Goal: Communication & Community: Answer question/provide support

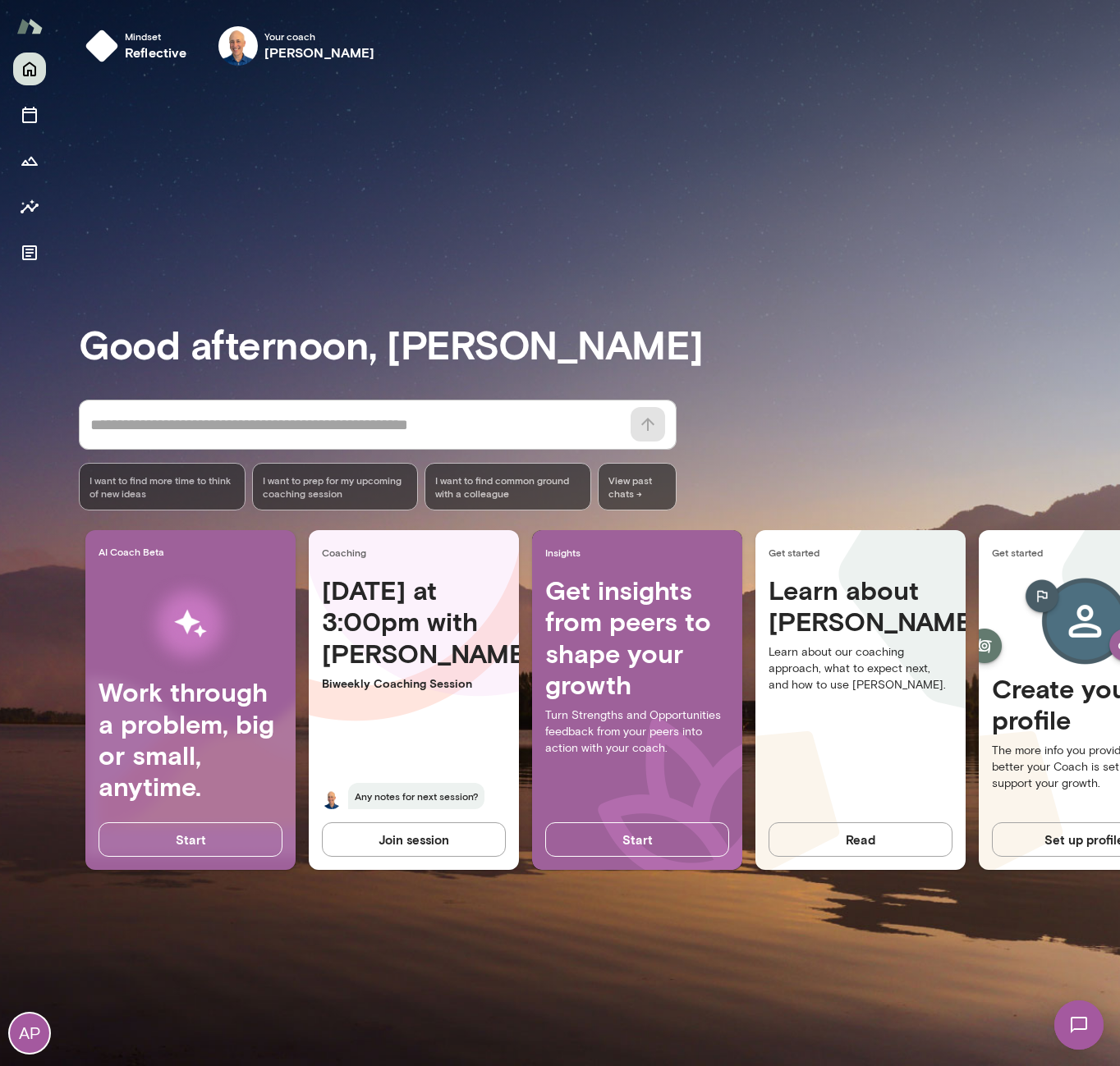
scroll to position [0, 108]
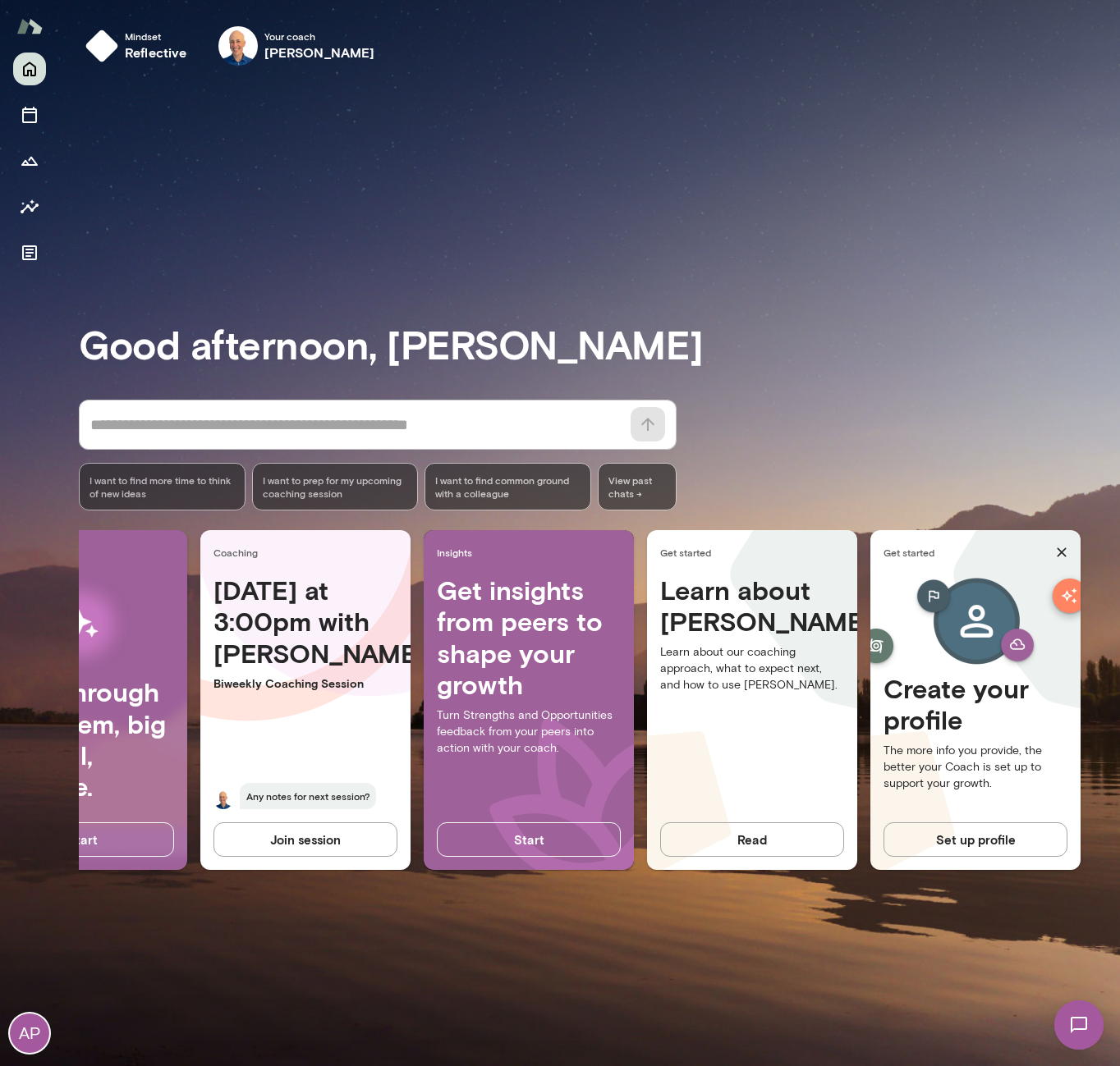
click at [1086, 1037] on img at bounding box center [1079, 1025] width 67 height 67
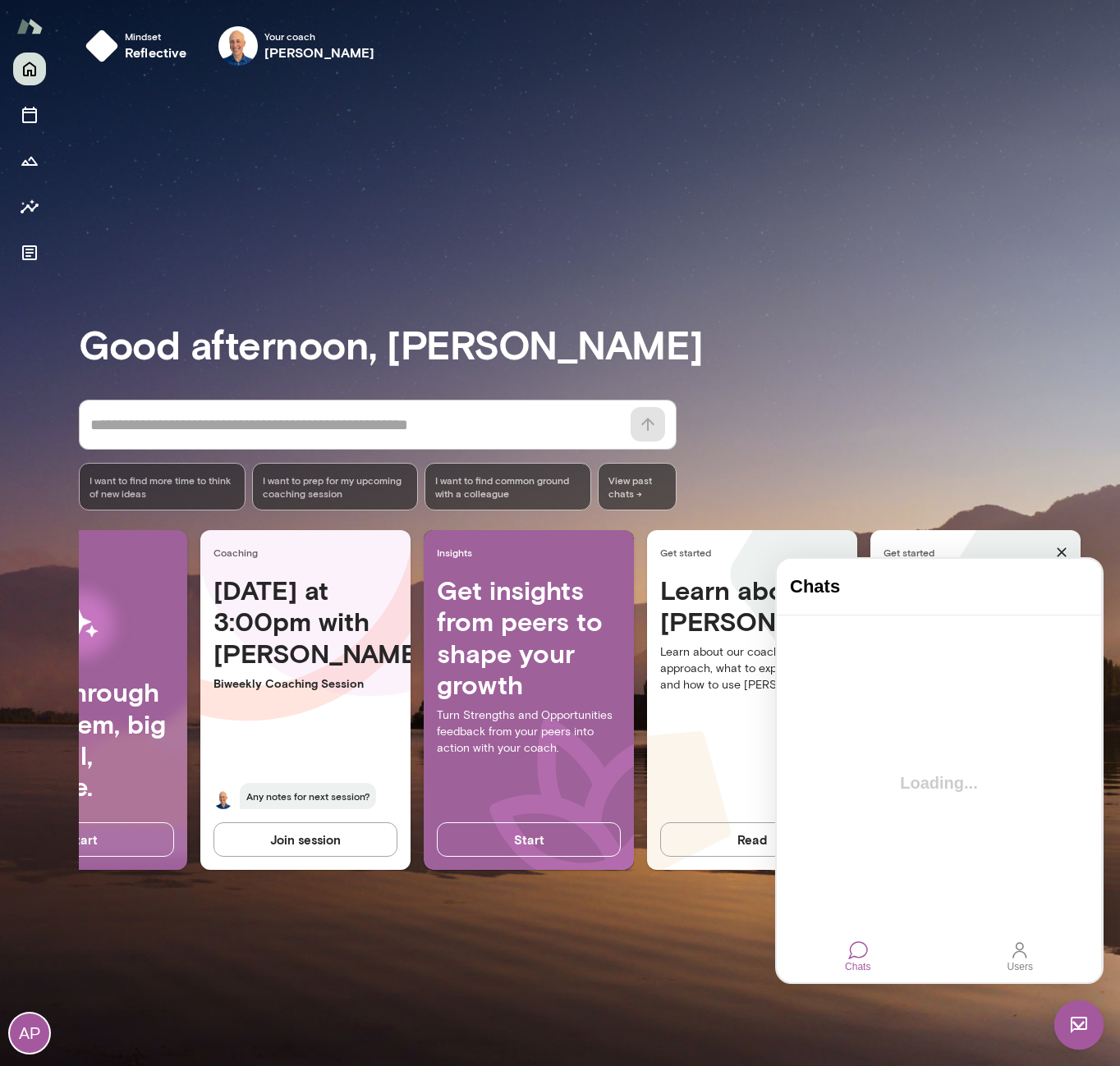
scroll to position [0, 0]
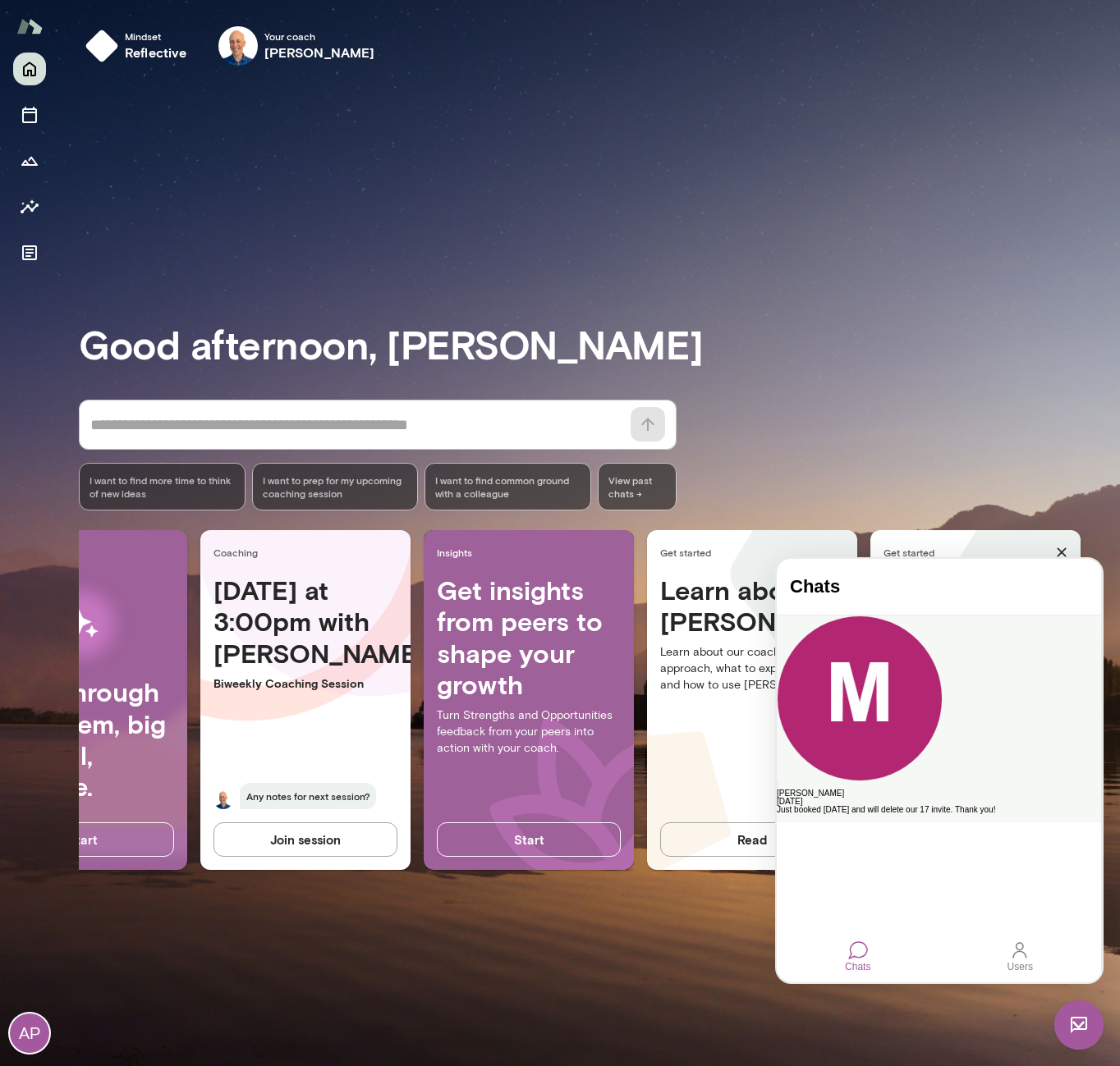
click at [931, 806] on div "Just booked [DATE] and will delete our 17 invite. Thank you!" at bounding box center [939, 810] width 324 height 8
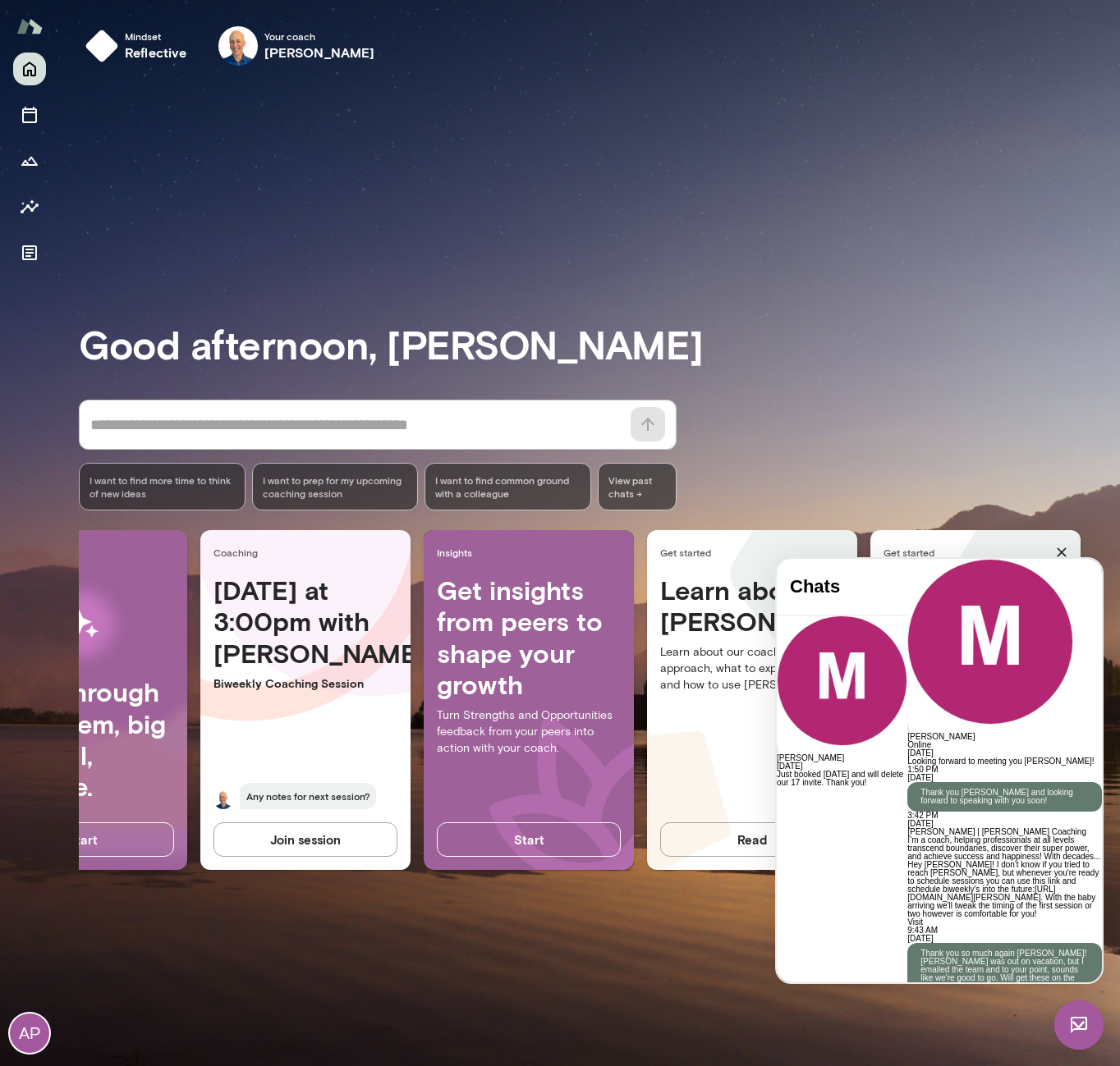
scroll to position [5095, 0]
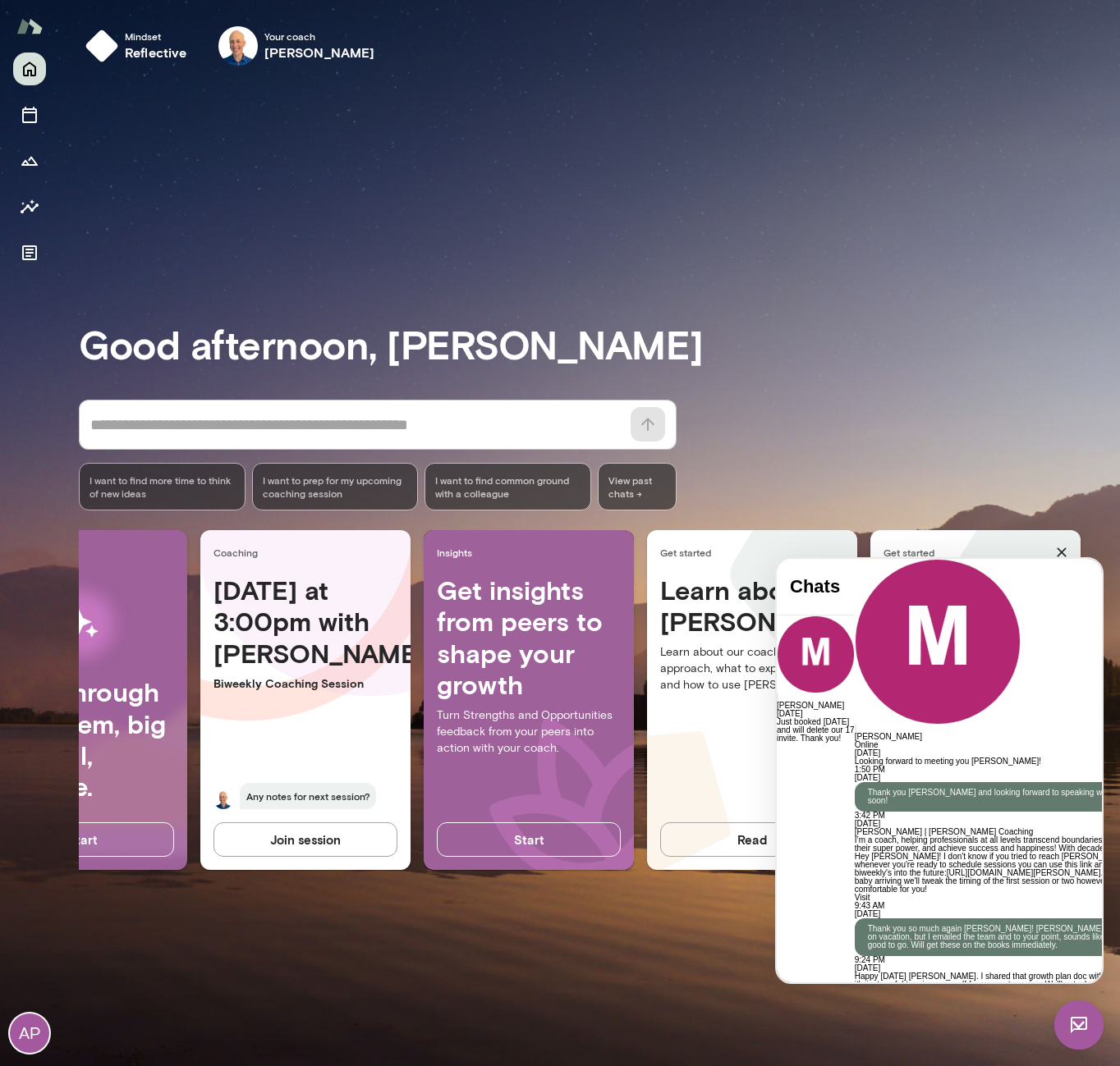
drag, startPoint x: 988, startPoint y: 739, endPoint x: 995, endPoint y: 813, distance: 74.3
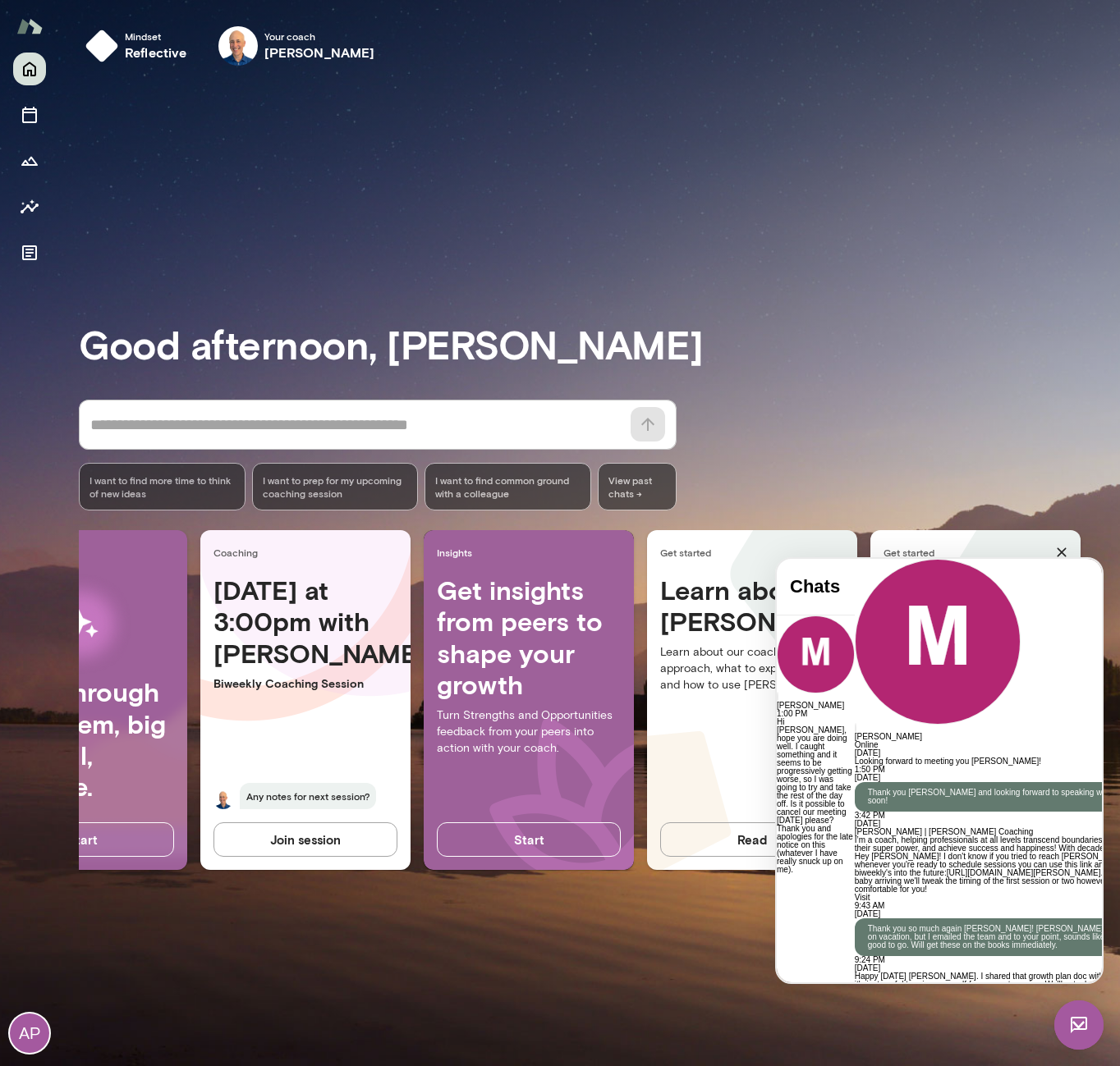
click at [603, 130] on div "Good afternoon, [PERSON_NAME] * ​ ​ I want to find more time to think of new id…" at bounding box center [599, 572] width 1041 height 948
drag, startPoint x: 985, startPoint y: 834, endPoint x: 900, endPoint y: 713, distance: 147.9
copy p "Hi [PERSON_NAME], hope you are doing well. I caught something and it seems to b…"
